Goal: Check status: Check status

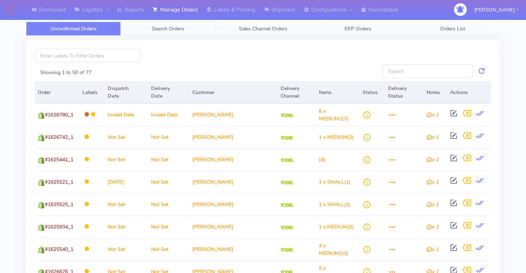
drag, startPoint x: 162, startPoint y: 25, endPoint x: 158, endPoint y: 26, distance: 4.8
click at [162, 25] on span "Search Orders" at bounding box center [168, 28] width 33 height 7
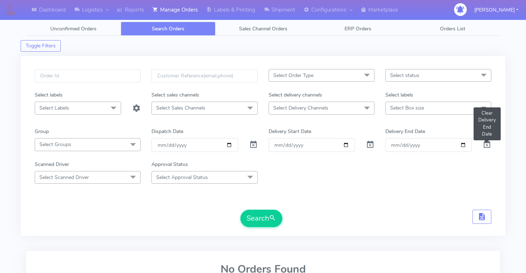
click at [485, 145] on span at bounding box center [486, 146] width 9 height 7
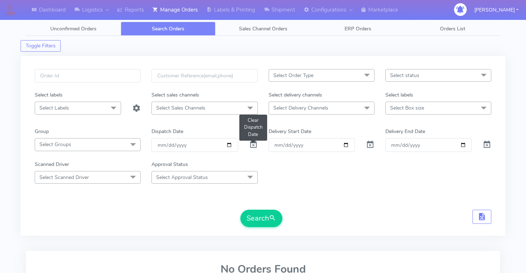
click at [253, 144] on span at bounding box center [253, 146] width 9 height 7
click at [342, 144] on input "Order" at bounding box center [311, 144] width 86 height 13
click at [348, 146] on input "Order" at bounding box center [311, 144] width 86 height 13
type input "[DATE]"
drag, startPoint x: 464, startPoint y: 146, endPoint x: 458, endPoint y: 146, distance: 6.1
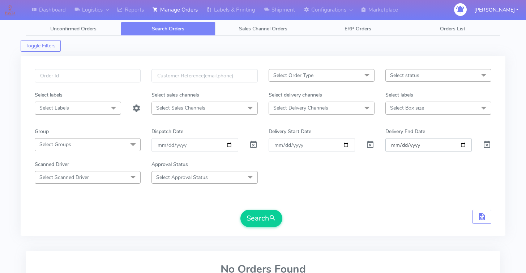
click at [464, 146] on input "Delivery End Date" at bounding box center [428, 144] width 86 height 13
type input "[DATE]"
click at [407, 86] on div "Select status Select All Not Confirmed Confirmed Packing Process Sent to Delive…" at bounding box center [438, 80] width 117 height 22
click at [409, 78] on span "Select status" at bounding box center [404, 75] width 29 height 7
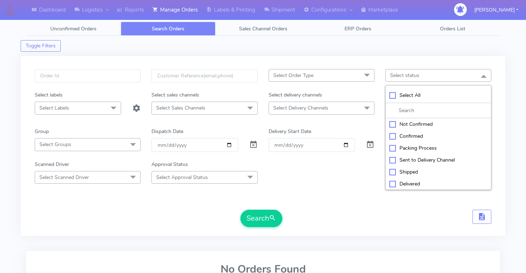
click at [391, 94] on div "Select All" at bounding box center [438, 95] width 98 height 8
checkbox input "true"
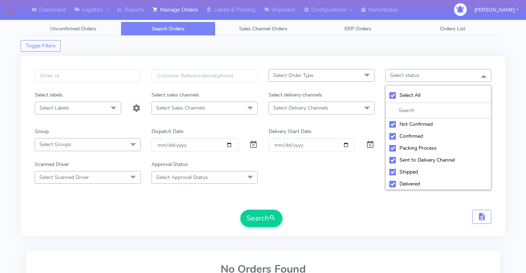
checkbox input "true"
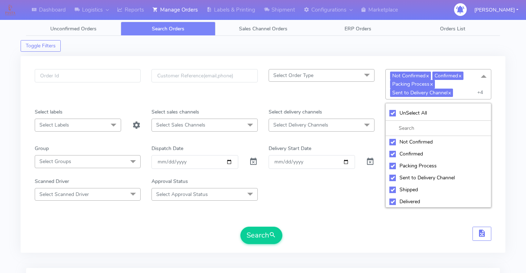
click at [393, 142] on div "Not Confirmed" at bounding box center [438, 142] width 98 height 8
checkbox input "false"
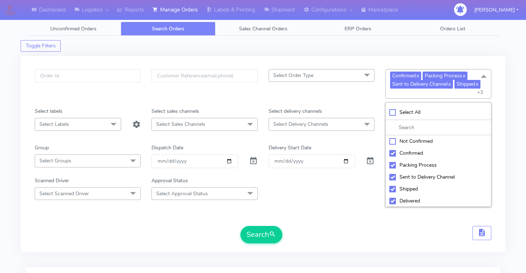
scroll to position [24, 0]
drag, startPoint x: 392, startPoint y: 202, endPoint x: 392, endPoint y: 198, distance: 4.0
click at [392, 200] on div "Cancelled" at bounding box center [438, 201] width 98 height 8
checkbox input "false"
click at [392, 189] on div "Rejected" at bounding box center [438, 189] width 98 height 8
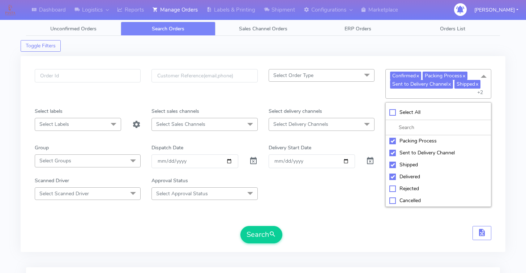
checkbox input "false"
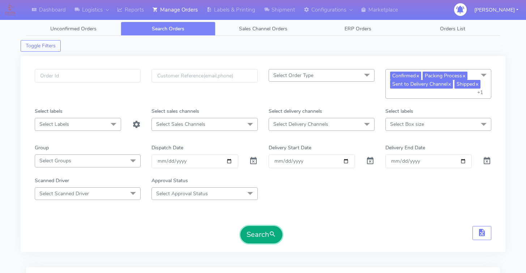
click at [275, 231] on span "submit" at bounding box center [272, 234] width 7 height 10
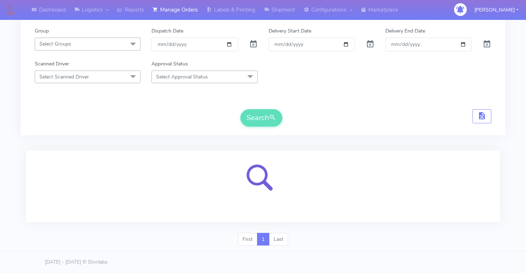
scroll to position [0, 0]
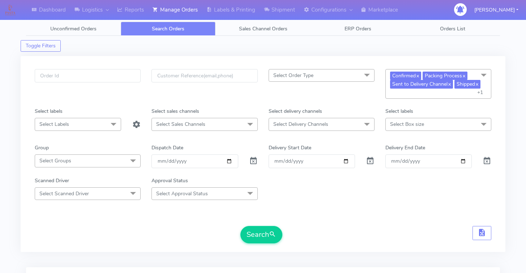
click at [363, 125] on span at bounding box center [366, 125] width 14 height 14
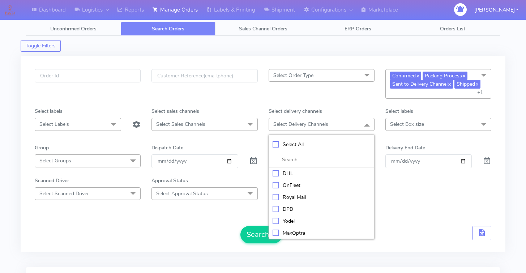
click at [301, 195] on div "Royal Mail" at bounding box center [321, 197] width 98 height 8
checkbox input "true"
drag, startPoint x: 295, startPoint y: 219, endPoint x: 292, endPoint y: 219, distance: 4.0
click at [295, 219] on div "Yodel" at bounding box center [321, 222] width 98 height 8
checkbox input "true"
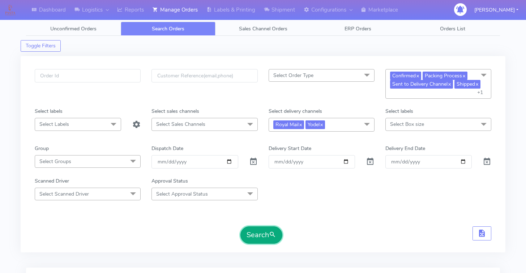
click at [243, 236] on button "Search" at bounding box center [261, 234] width 42 height 17
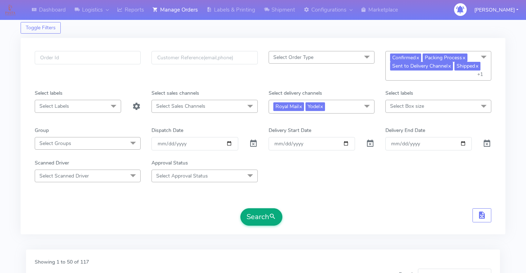
scroll to position [19, 0]
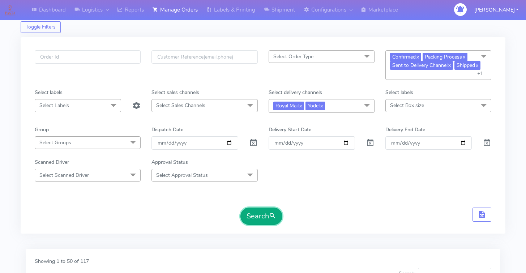
click at [270, 220] on span "submit" at bounding box center [272, 216] width 7 height 10
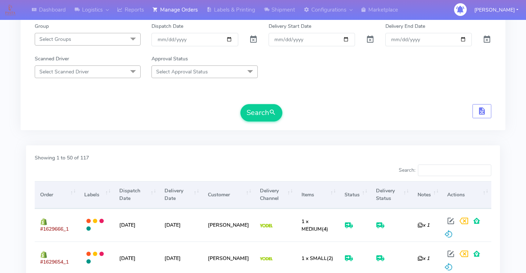
scroll to position [114, 0]
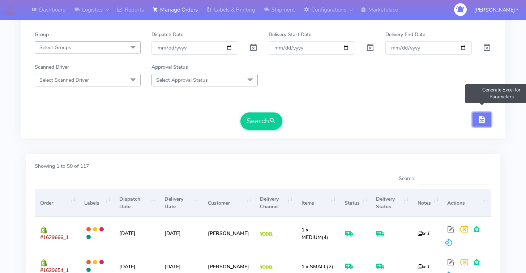
click at [486, 120] on button "button" at bounding box center [481, 119] width 19 height 14
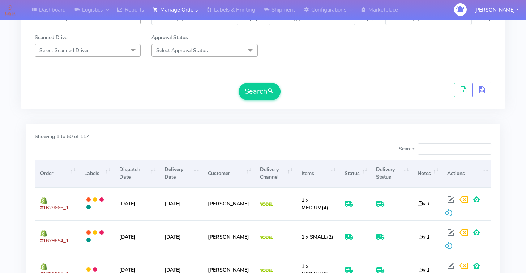
scroll to position [148, 0]
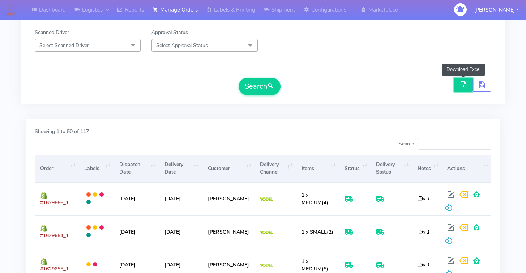
click at [466, 89] on span "button" at bounding box center [463, 86] width 9 height 7
